Goal: Complete application form

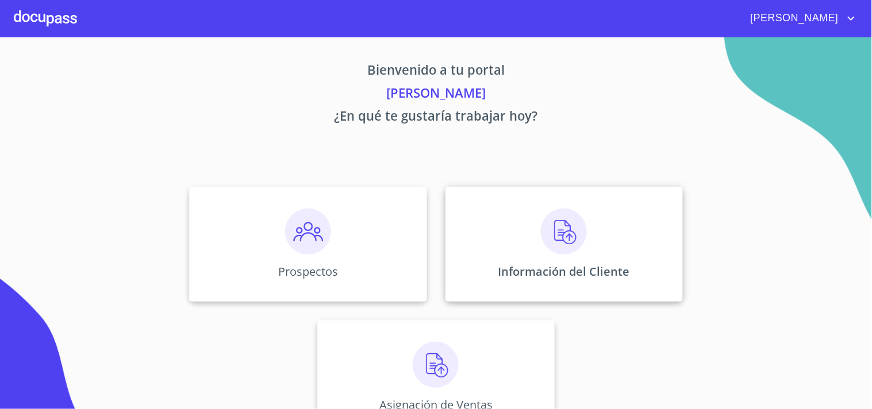
click at [557, 238] on img at bounding box center [564, 232] width 46 height 46
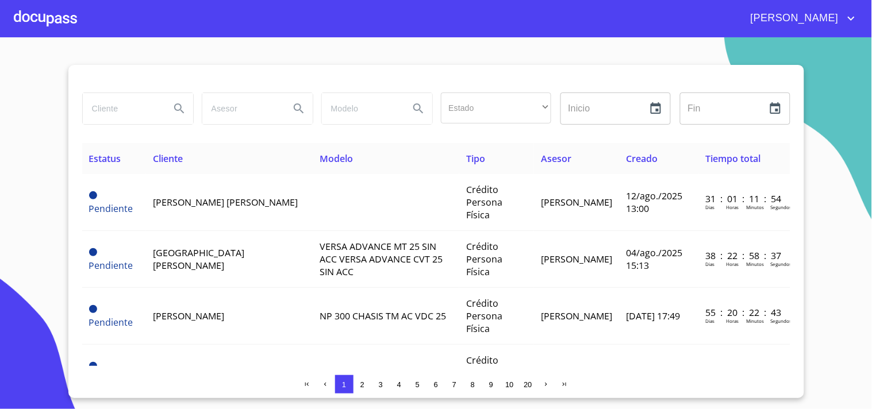
click at [158, 121] on input "search" at bounding box center [122, 108] width 78 height 31
type input "[PERSON_NAME]"
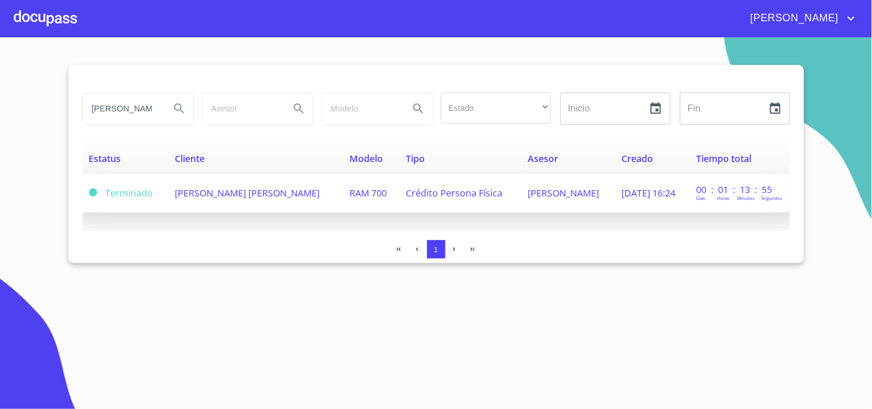
click at [202, 198] on span "[PERSON_NAME] [PERSON_NAME]" at bounding box center [247, 193] width 145 height 13
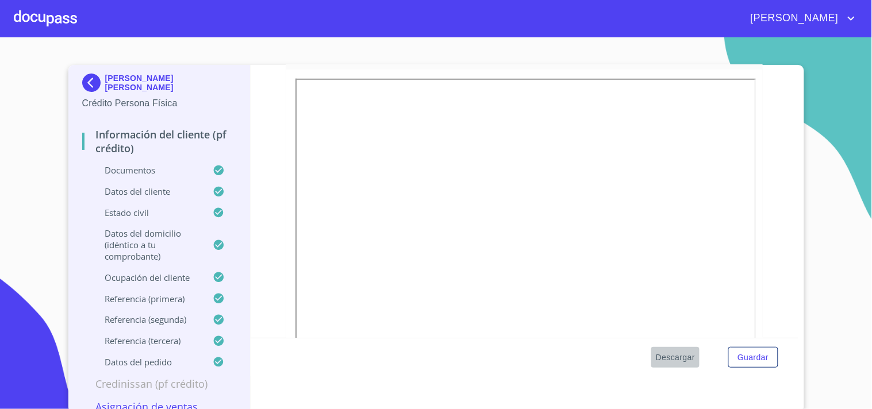
click at [669, 359] on span "Descargar" at bounding box center [675, 358] width 39 height 14
